Goal: Check status: Check status

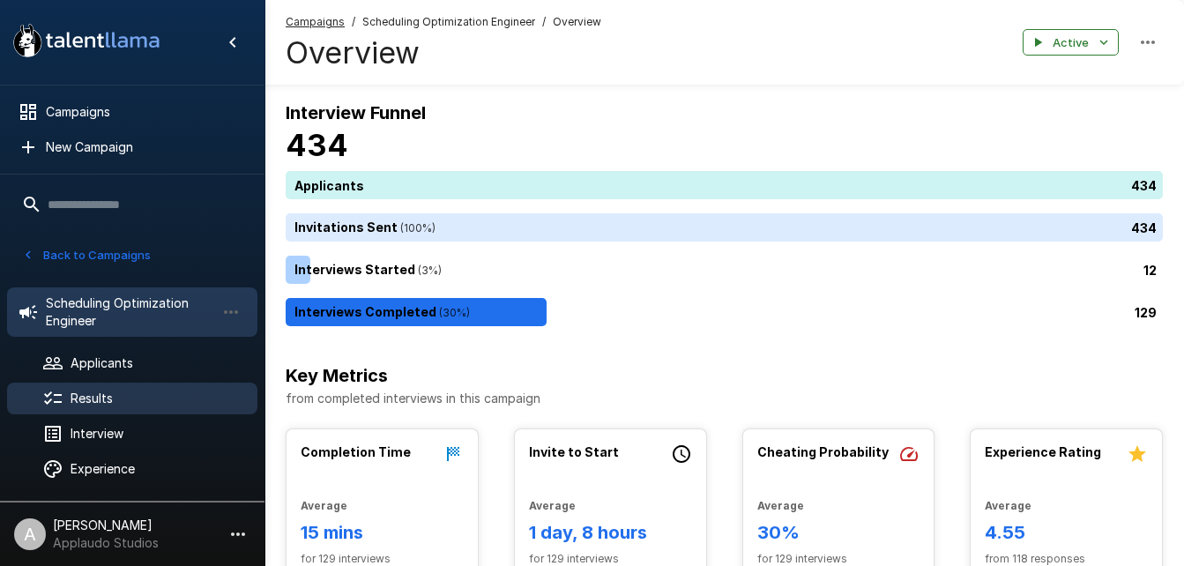
click at [115, 391] on span "Results" at bounding box center [157, 399] width 173 height 18
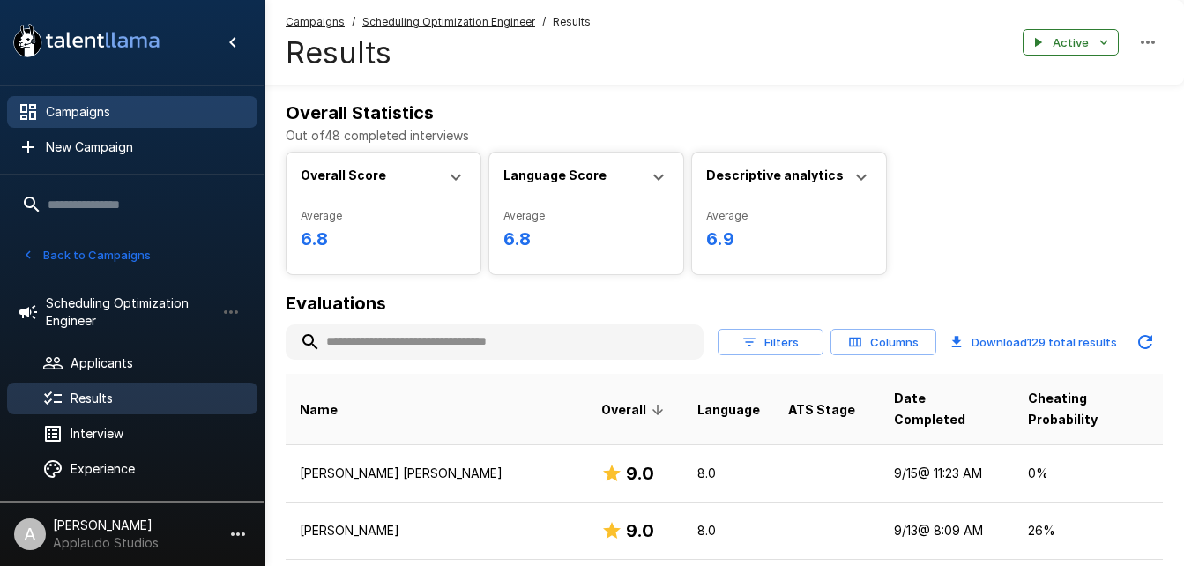
click at [101, 109] on span "Campaigns" at bounding box center [145, 112] width 198 height 18
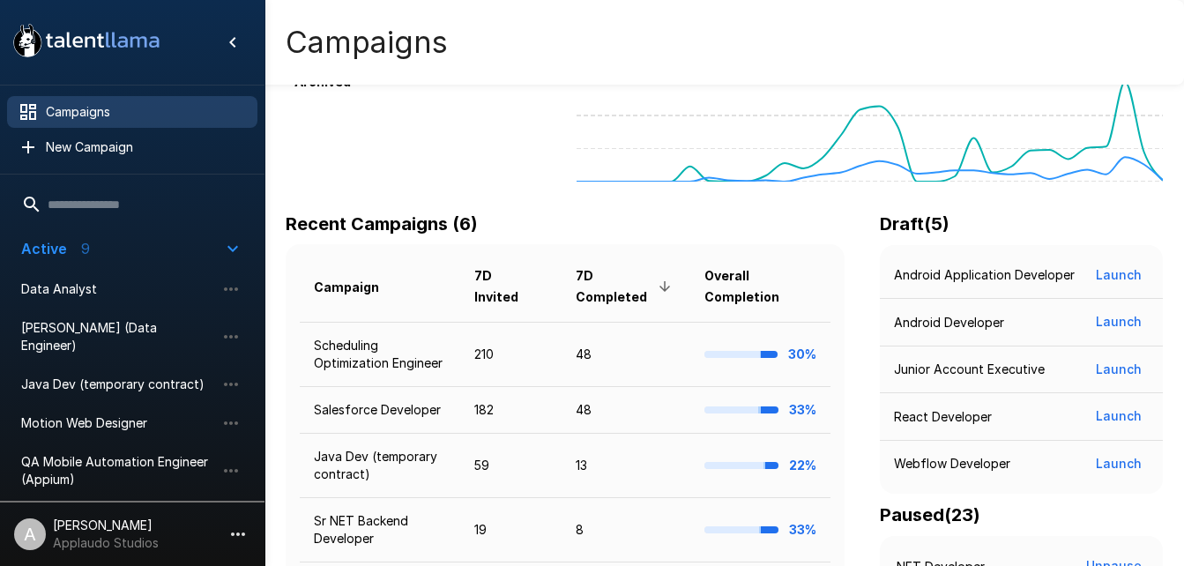
scroll to position [161, 0]
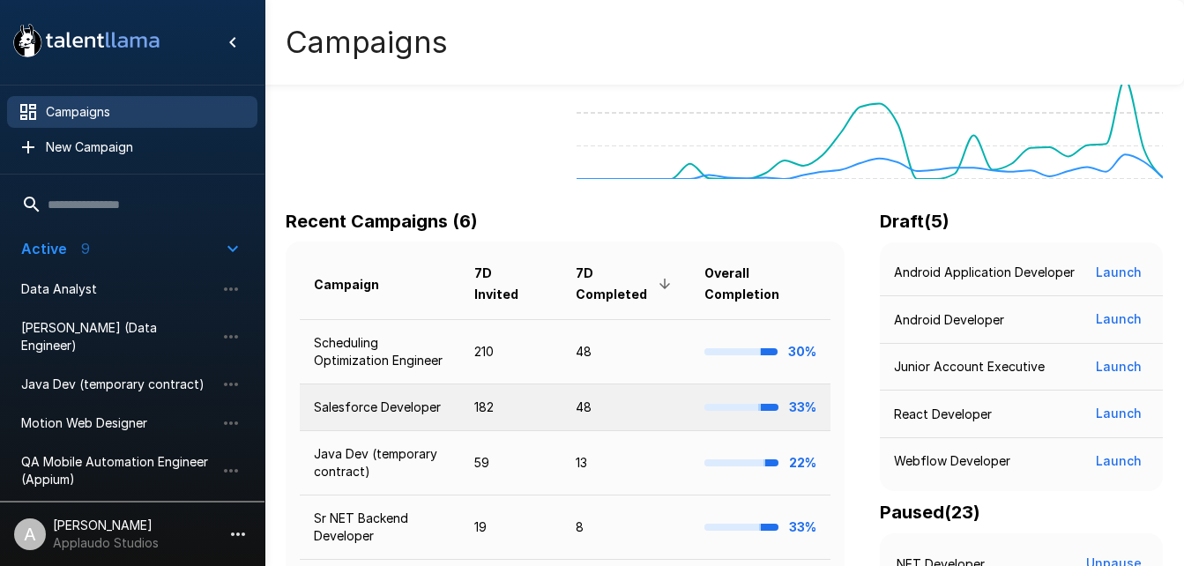
click at [394, 416] on td "Salesforce Developer" at bounding box center [380, 408] width 161 height 47
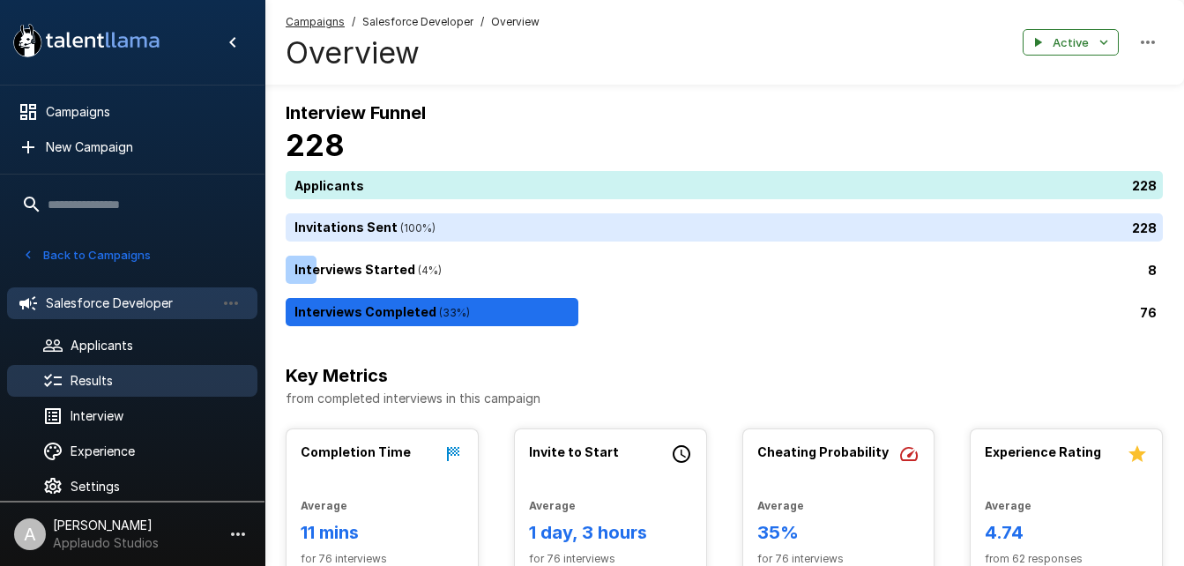
click at [106, 369] on div "Results" at bounding box center [132, 381] width 250 height 32
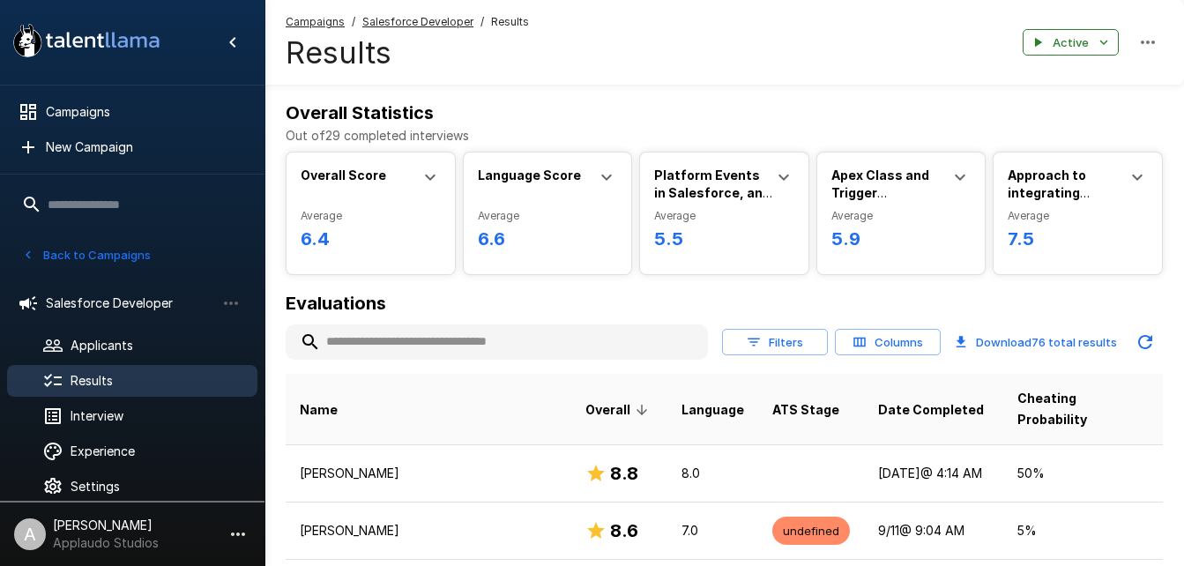
click at [381, 339] on input "text" at bounding box center [497, 342] width 422 height 32
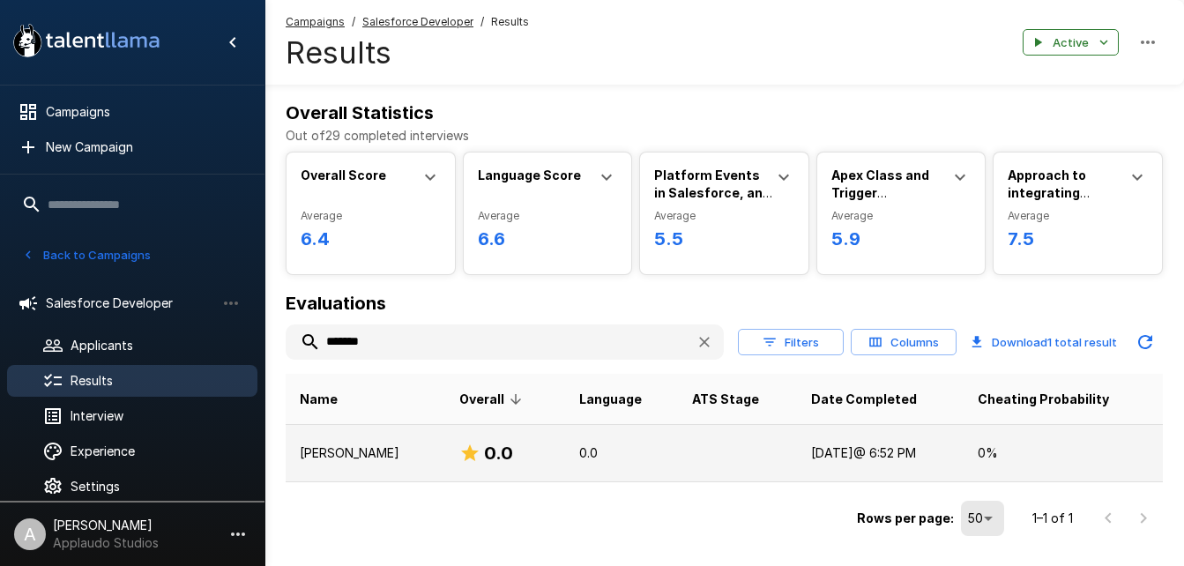
type input "*******"
click at [725, 453] on td at bounding box center [737, 453] width 119 height 57
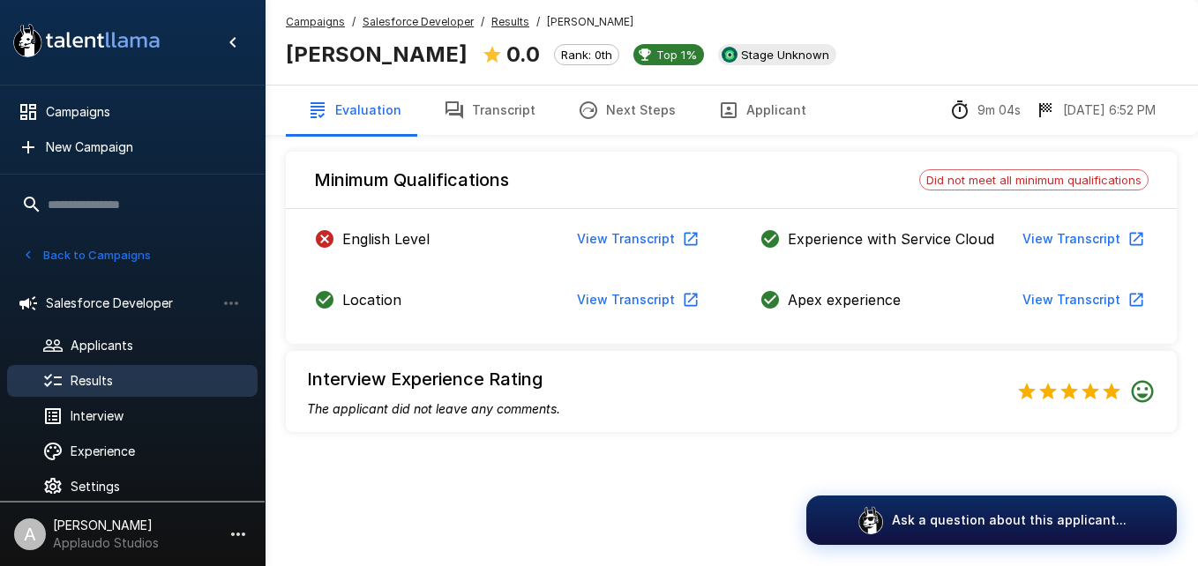
click at [653, 243] on button "View Transcript" at bounding box center [636, 239] width 133 height 33
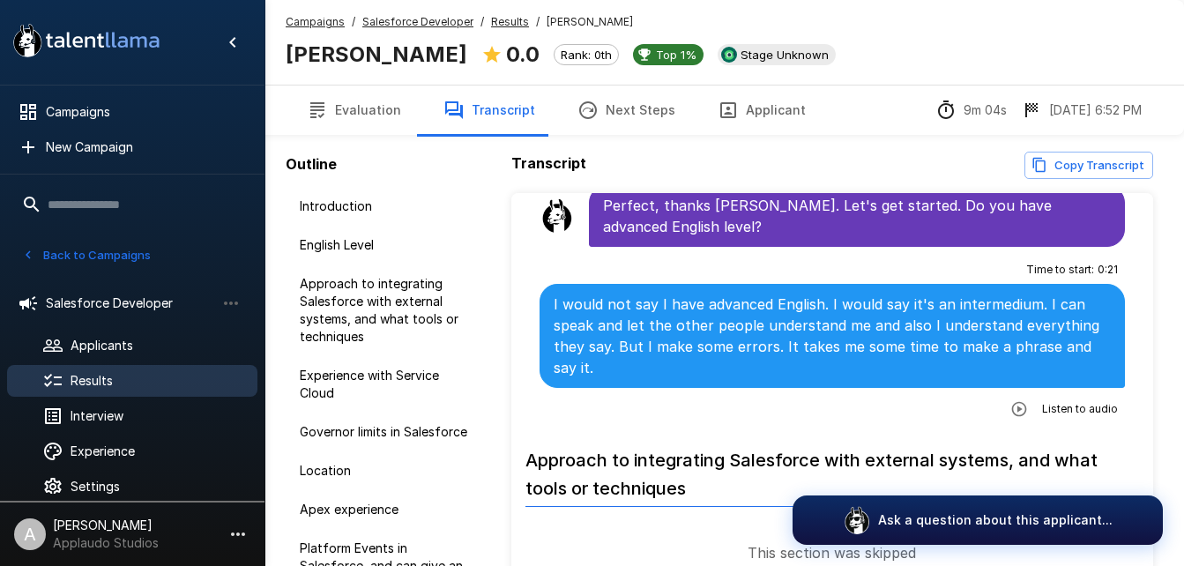
scroll to position [381, 0]
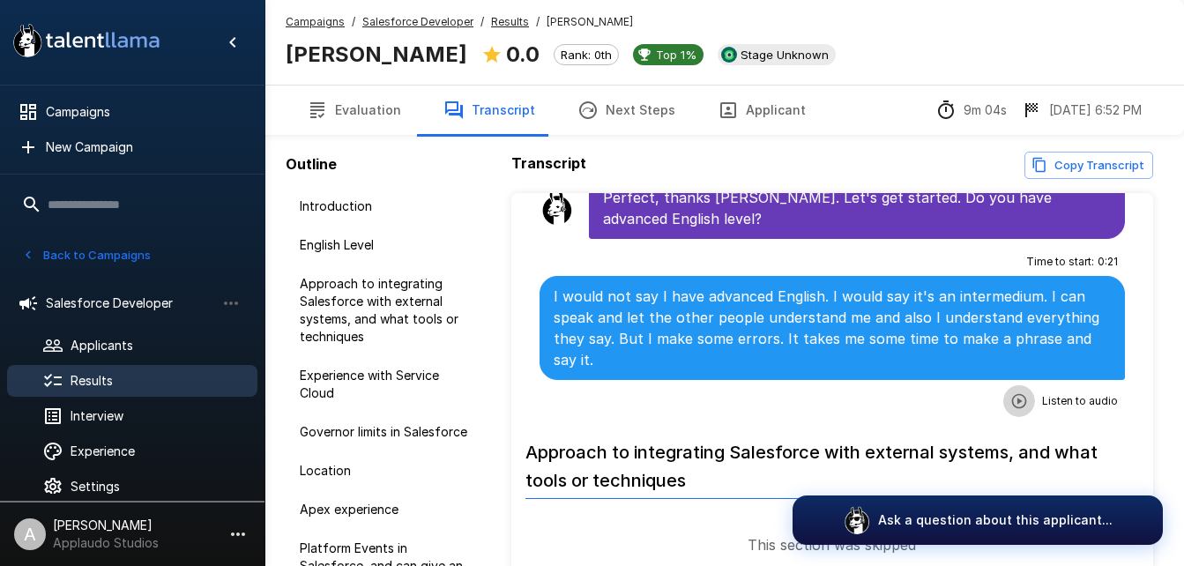
click at [1011, 396] on icon "button" at bounding box center [1020, 401] width 18 height 18
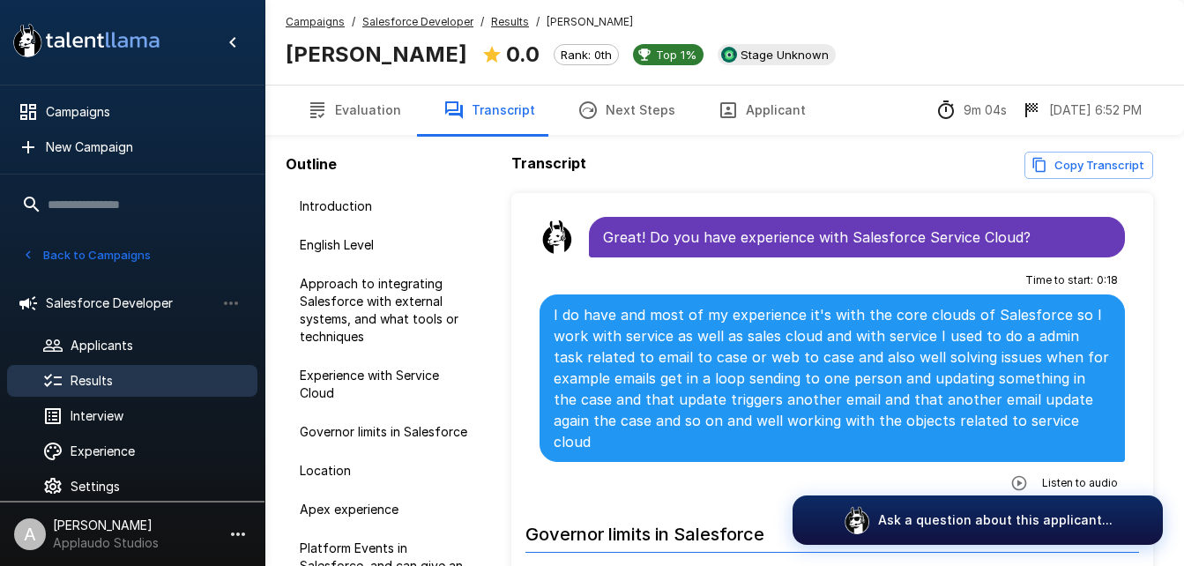
scroll to position [861, 0]
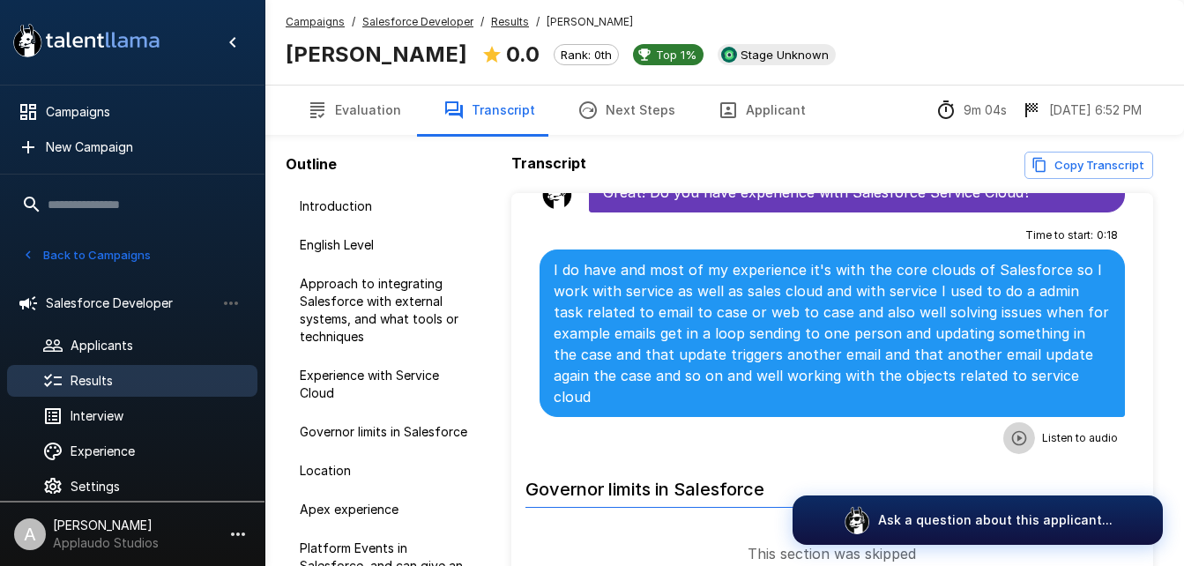
click at [1012, 443] on icon "button" at bounding box center [1019, 437] width 15 height 15
click at [936, 449] on button "button" at bounding box center [947, 440] width 32 height 32
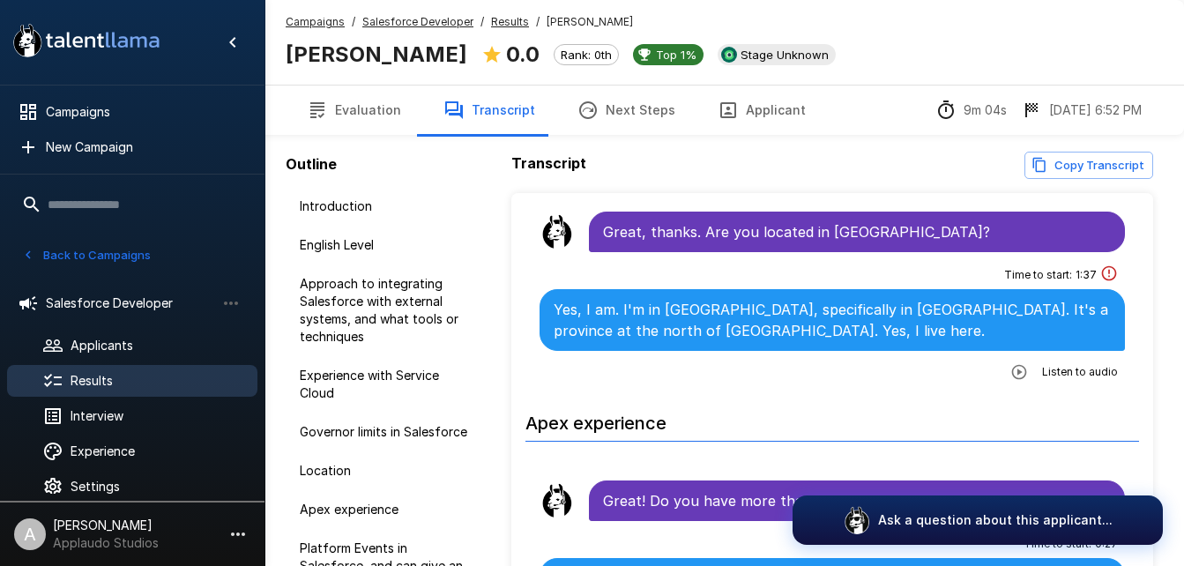
scroll to position [1312, 0]
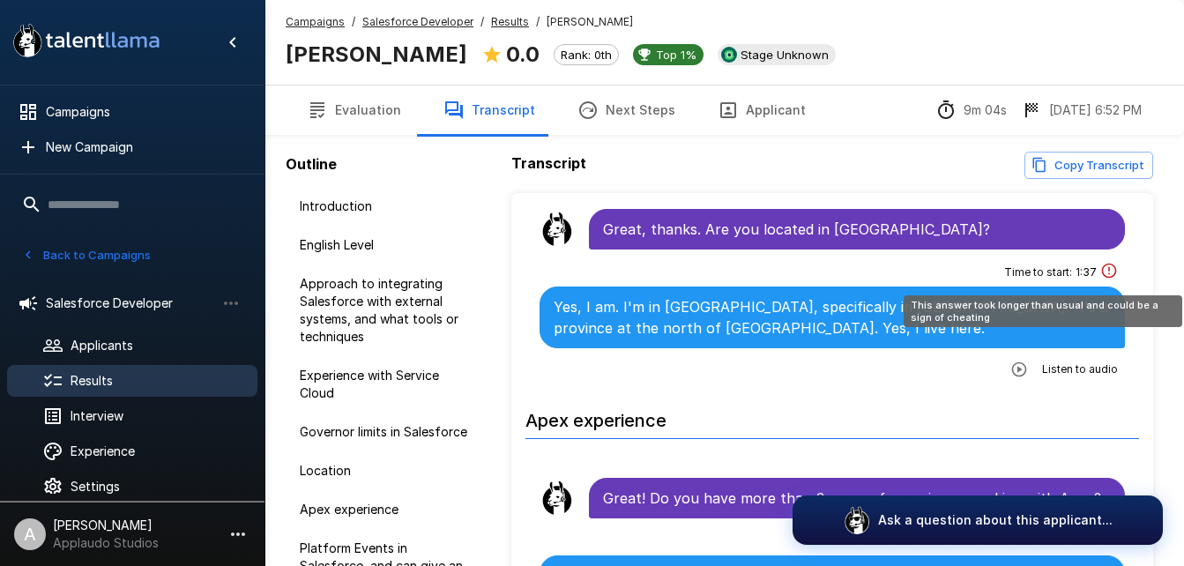
click at [1101, 273] on icon "This answer took longer than usual and could be a sign of cheating" at bounding box center [1110, 271] width 18 height 18
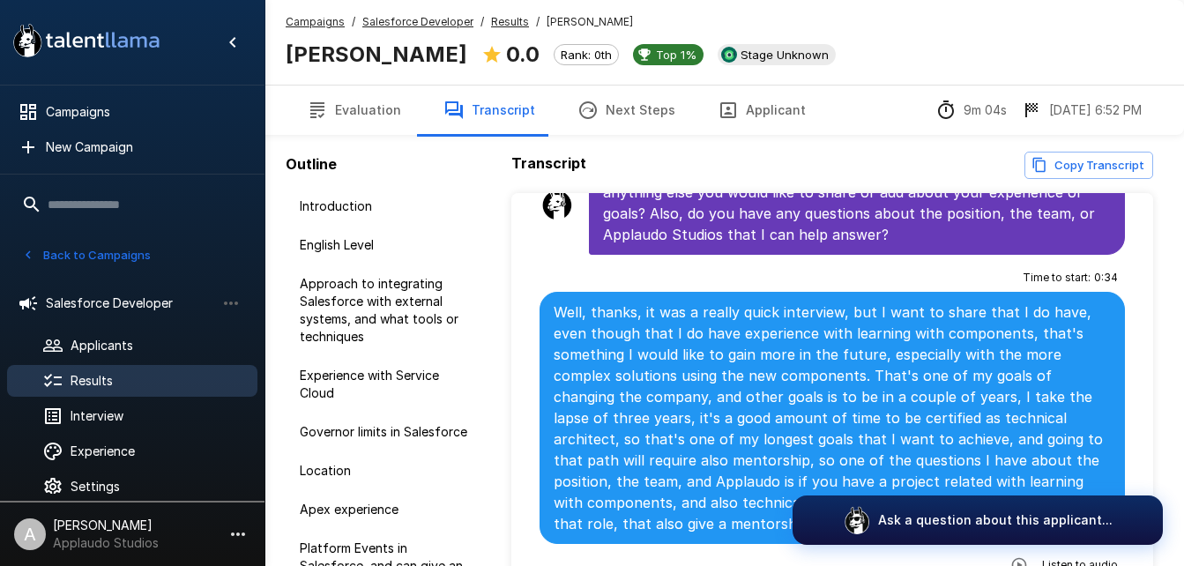
scroll to position [2406, 0]
